Goal: Task Accomplishment & Management: Manage account settings

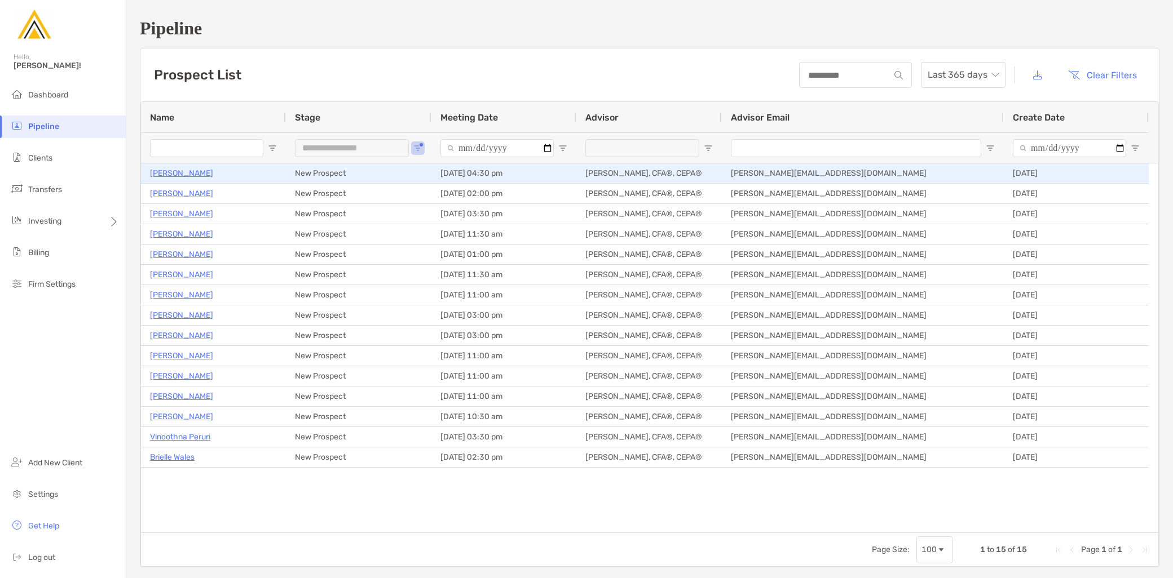
click at [161, 173] on p "[PERSON_NAME]" at bounding box center [181, 173] width 63 height 14
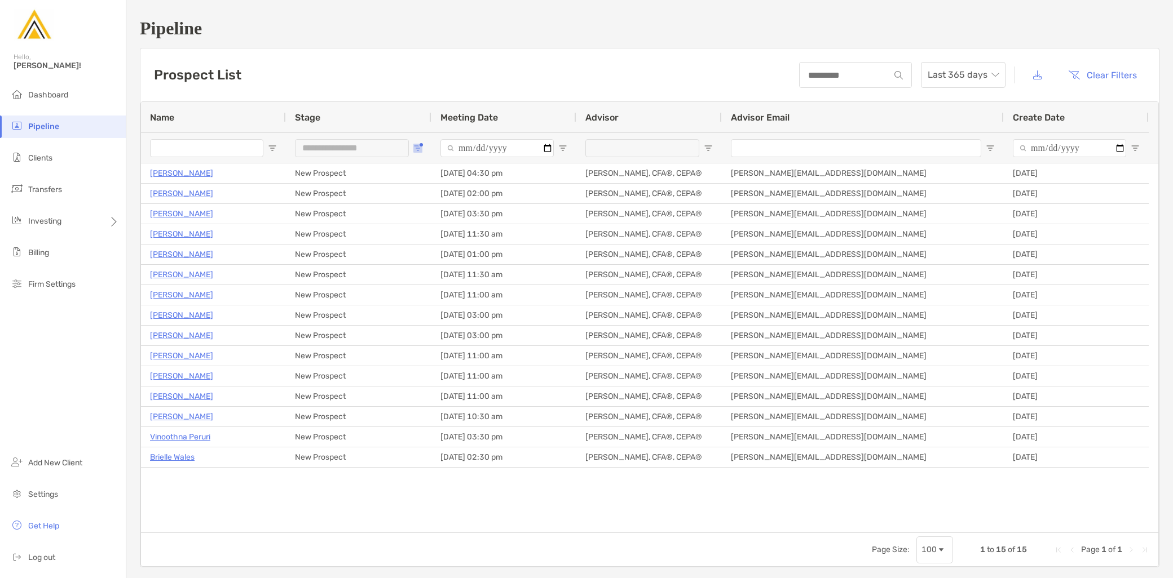
click at [419, 144] on button "Open Filter Menu" at bounding box center [417, 148] width 9 height 9
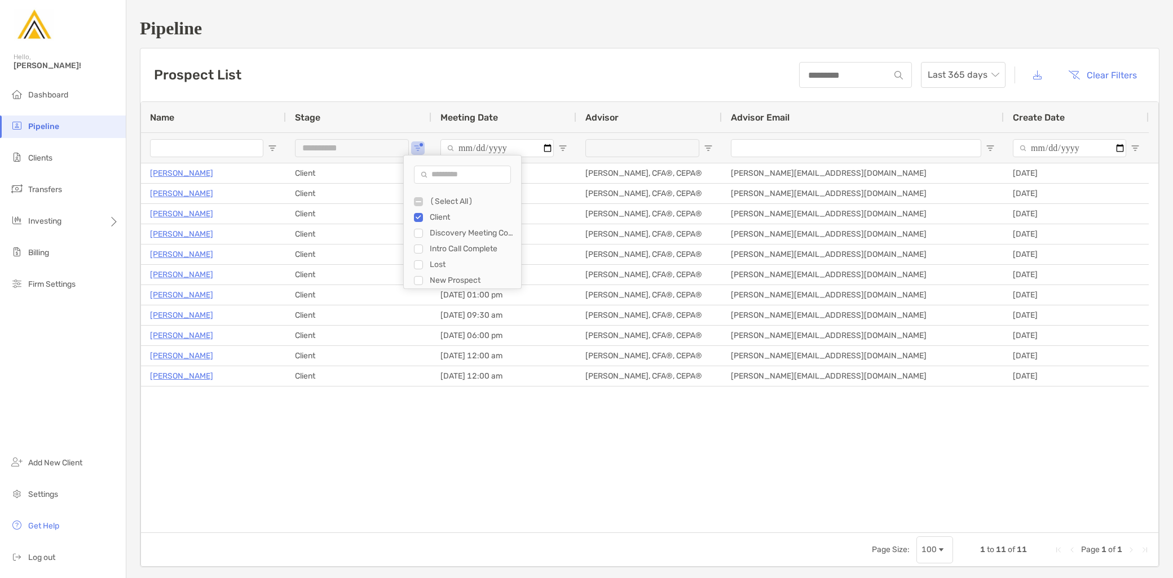
click at [521, 453] on div "Jacob Arnold Client 08/11/2025 - 12:00 am Jeff Kaczmarczyk II, CFA®, CEPA® Jeff…" at bounding box center [649, 348] width 1017 height 369
click at [417, 152] on span "Open Filter Menu" at bounding box center [417, 148] width 9 height 9
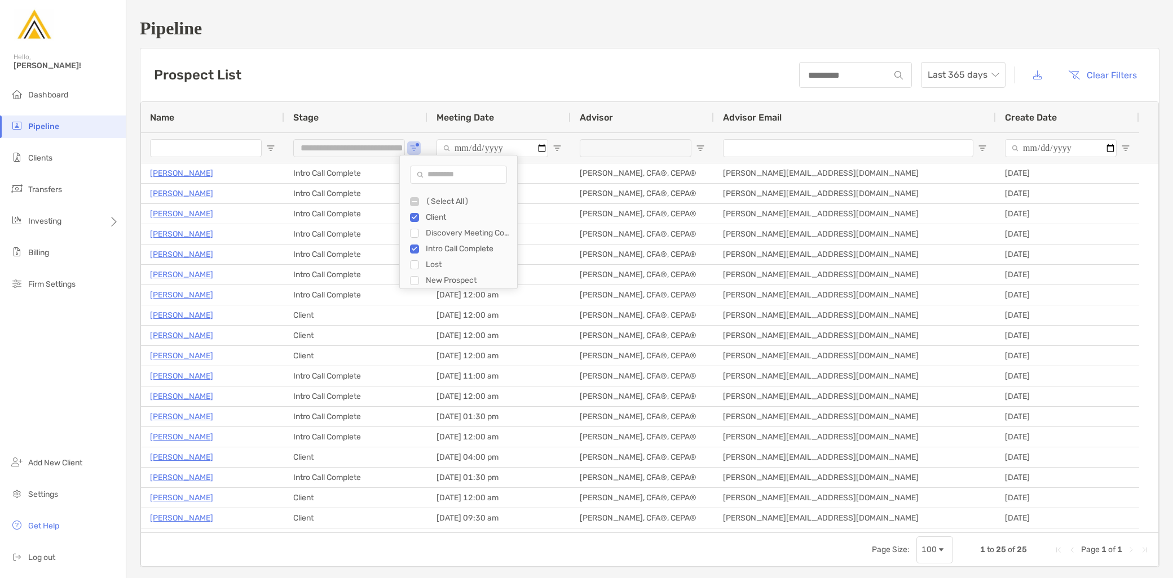
type input "**********"
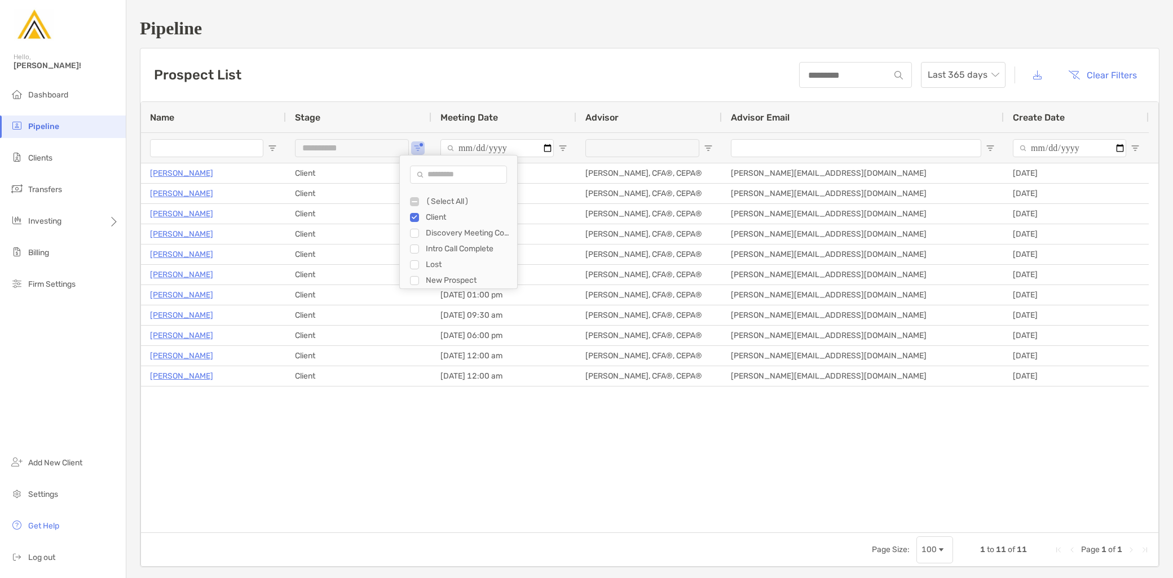
click at [423, 458] on div "Jacob Arnold Client 08/11/2025 - 12:00 am Jeff Kaczmarczyk II, CFA®, CEPA® Jeff…" at bounding box center [649, 348] width 1017 height 369
